Goal: Information Seeking & Learning: Learn about a topic

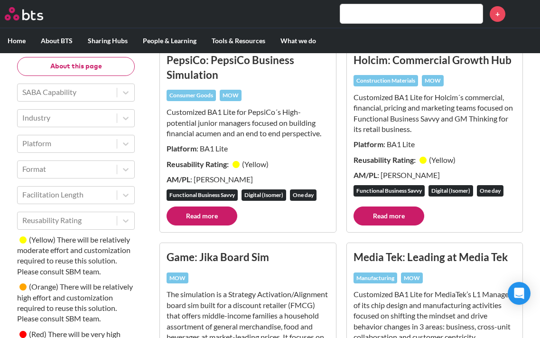
scroll to position [130, 0]
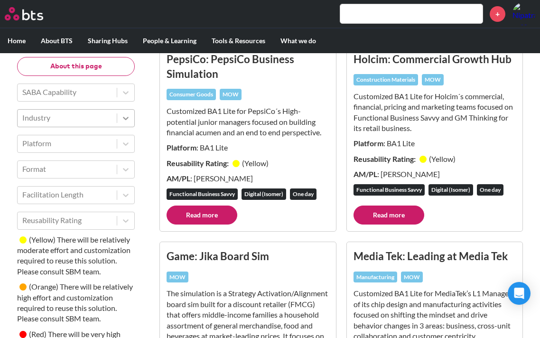
click at [123, 117] on icon at bounding box center [125, 117] width 9 height 9
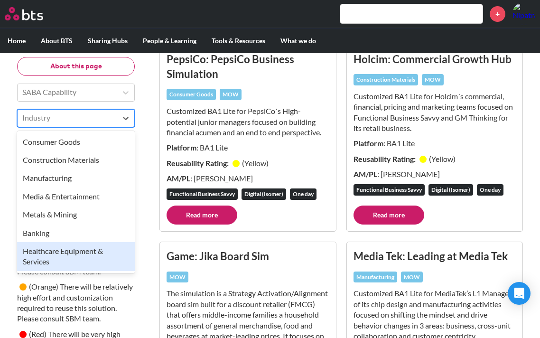
click at [78, 255] on div "Healthcare Equipment & Services" at bounding box center [76, 256] width 118 height 29
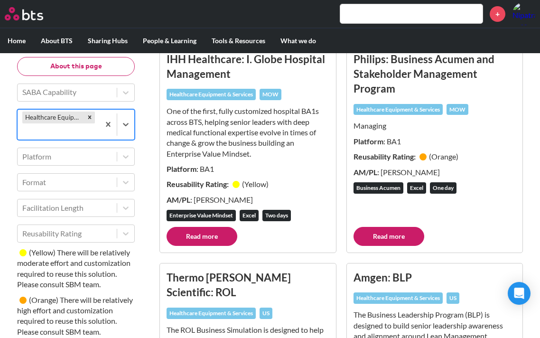
scroll to position [101, 0]
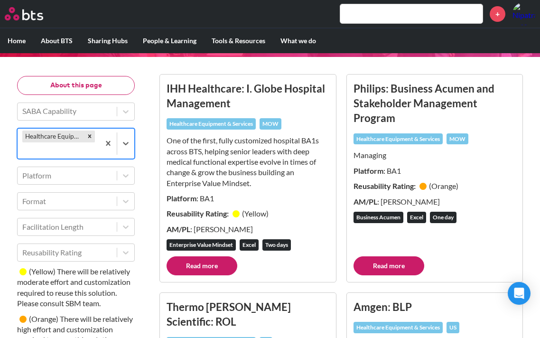
click at [219, 265] on link "Read more" at bounding box center [202, 265] width 71 height 19
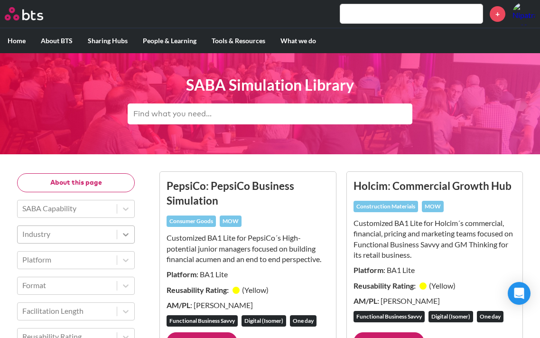
click at [127, 238] on icon at bounding box center [125, 234] width 9 height 9
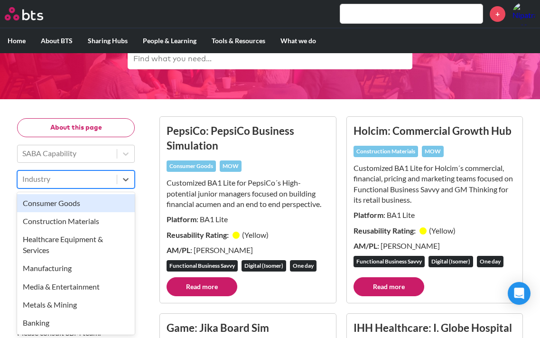
click at [78, 204] on div "Consumer Goods" at bounding box center [76, 203] width 118 height 18
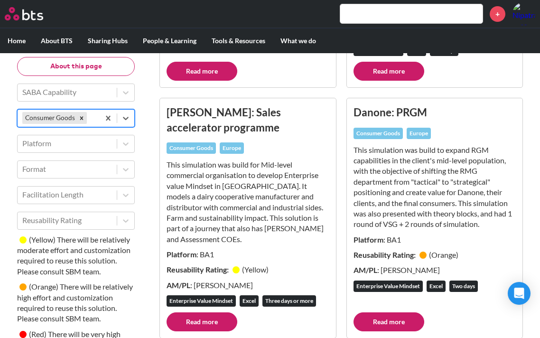
scroll to position [307, 0]
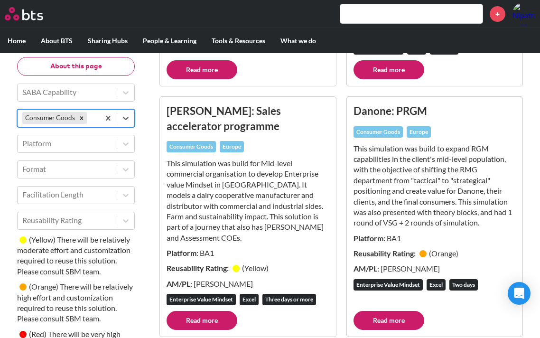
click at [205, 319] on link "Read more" at bounding box center [202, 320] width 71 height 19
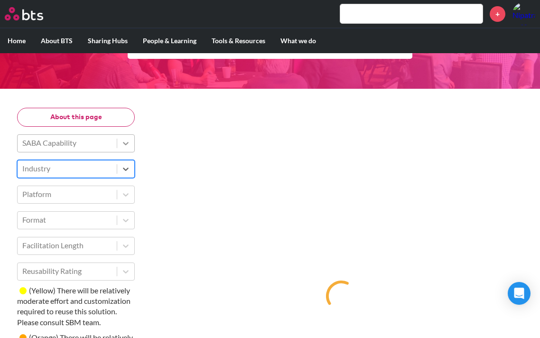
scroll to position [68, 0]
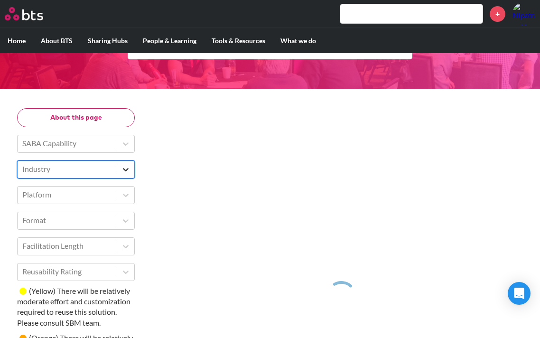
click at [125, 170] on icon at bounding box center [126, 169] width 6 height 3
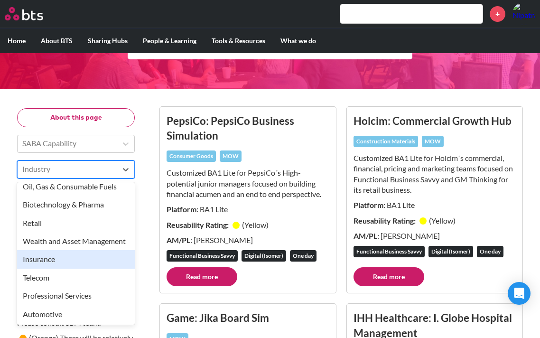
scroll to position [199, 0]
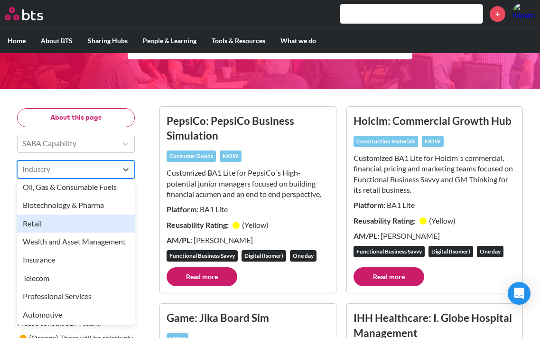
click at [37, 226] on div "Retail" at bounding box center [76, 224] width 118 height 18
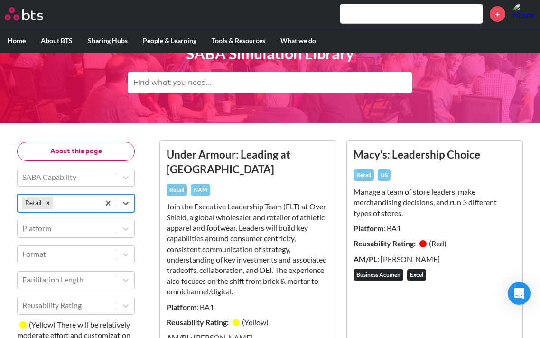
scroll to position [0, 0]
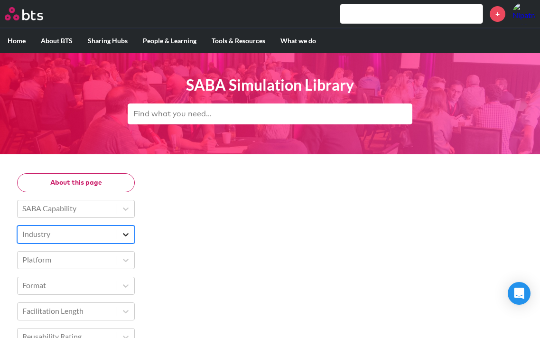
click at [122, 241] on div at bounding box center [125, 234] width 17 height 17
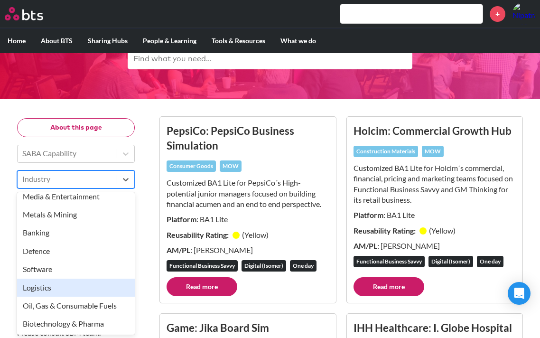
scroll to position [89, 0]
click at [48, 291] on div "Logistics" at bounding box center [76, 289] width 118 height 18
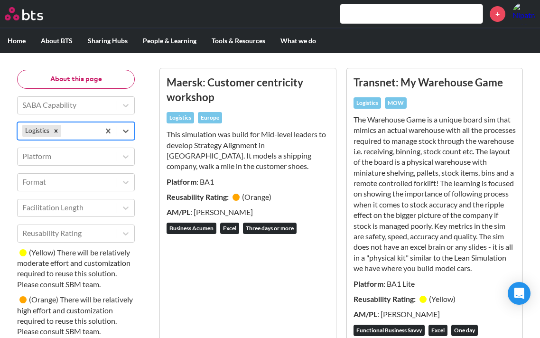
scroll to position [101, 0]
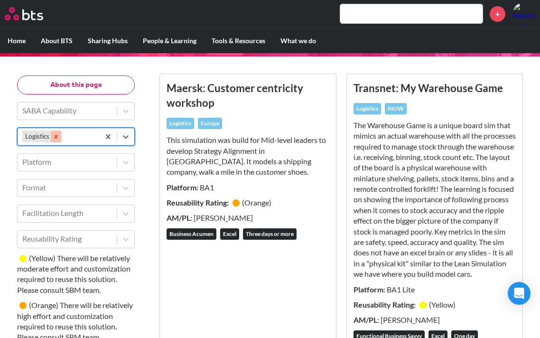
click at [57, 135] on icon "Remove Logistics" at bounding box center [56, 136] width 7 height 7
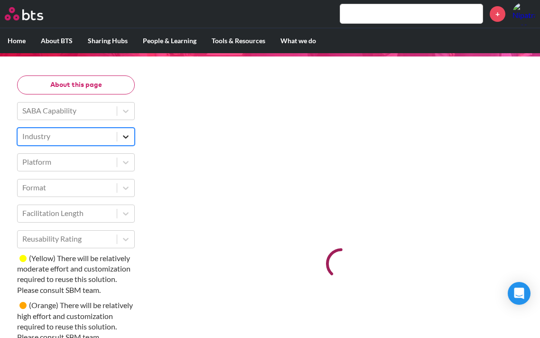
click at [129, 139] on icon at bounding box center [125, 136] width 9 height 9
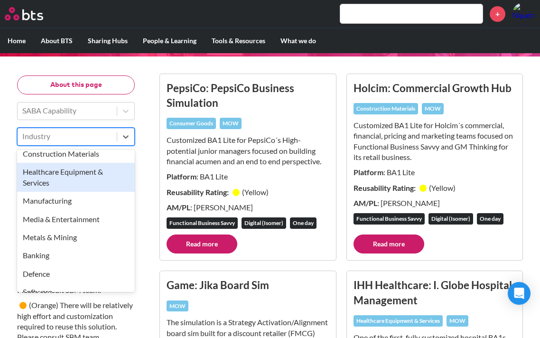
scroll to position [0, 0]
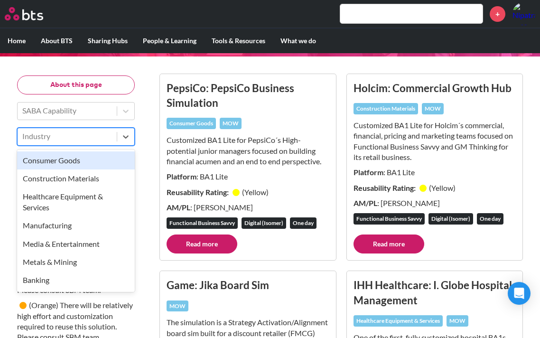
click at [79, 160] on div "Consumer Goods" at bounding box center [76, 160] width 118 height 18
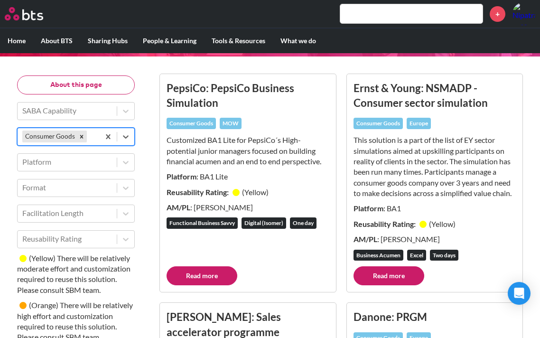
click at [407, 275] on link "Read more" at bounding box center [389, 275] width 71 height 19
